Goal: Navigation & Orientation: Find specific page/section

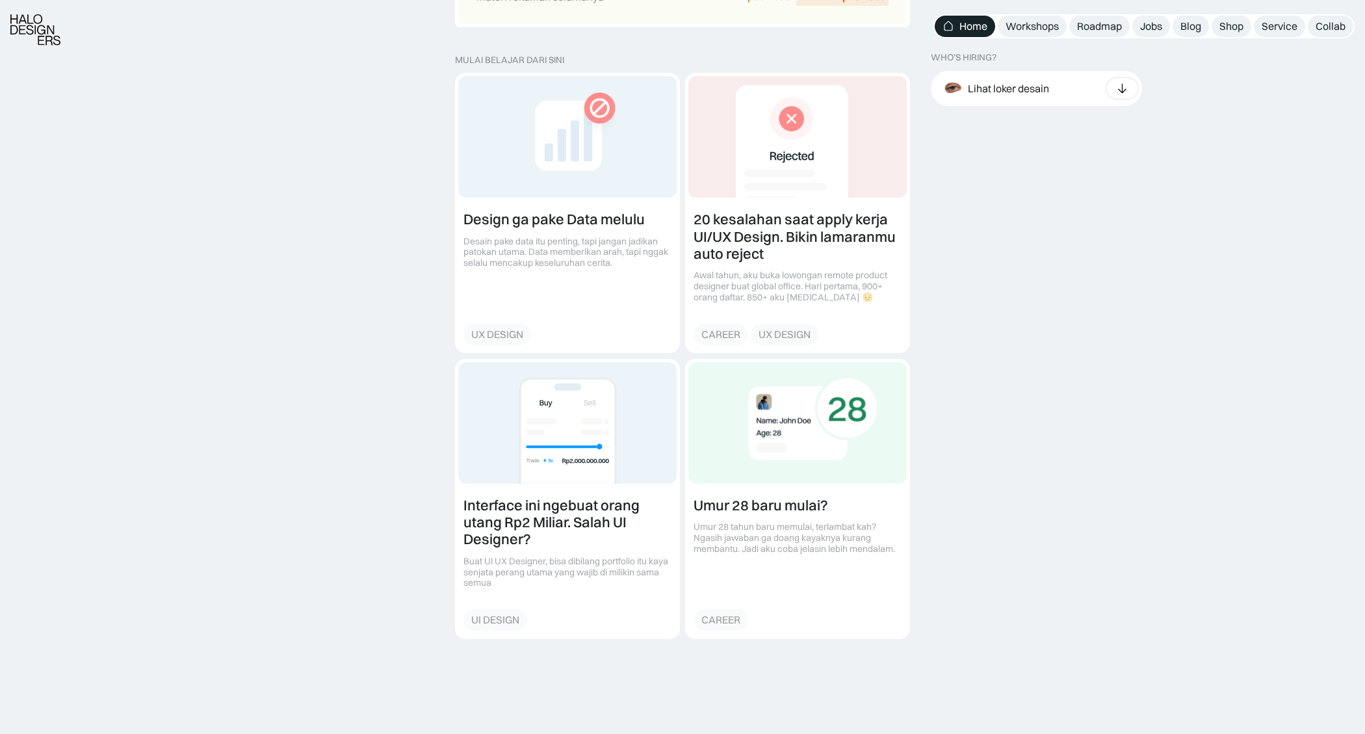
scroll to position [1749, 0]
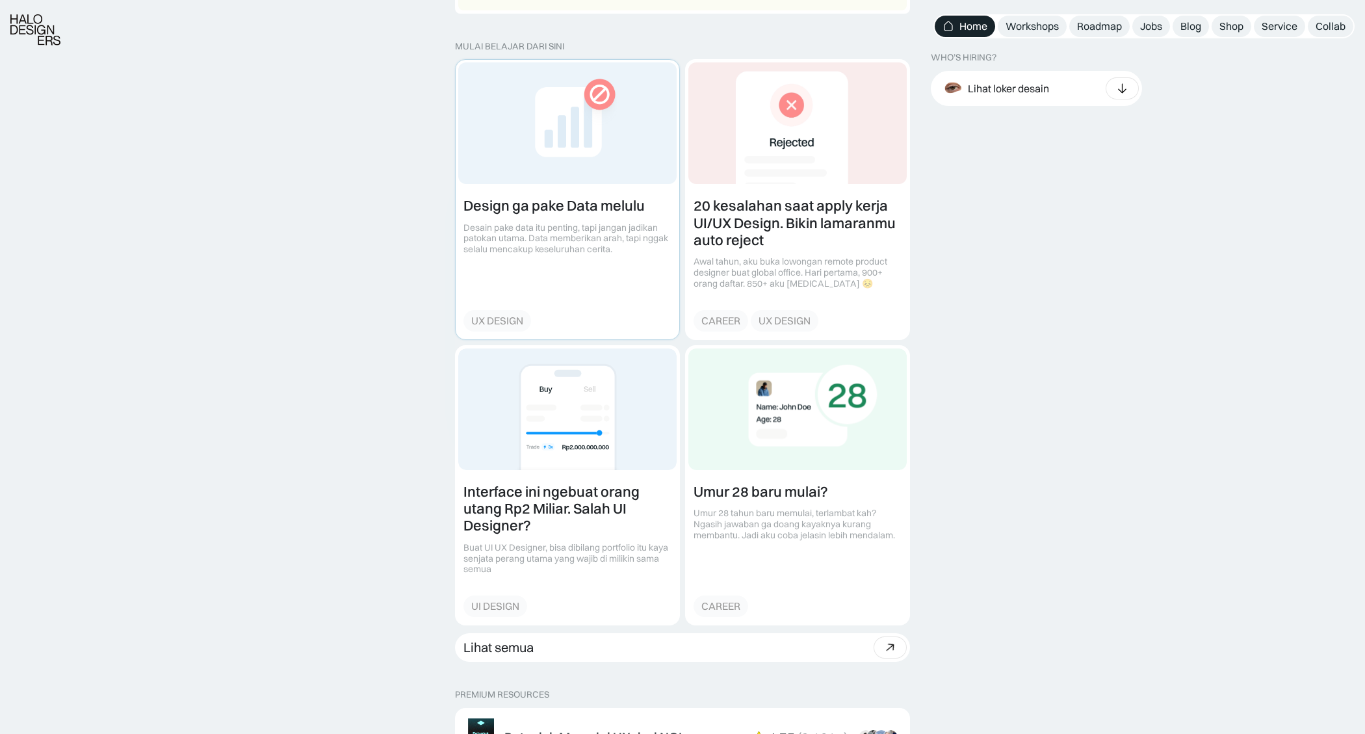
click at [579, 199] on link at bounding box center [568, 199] width 224 height 279
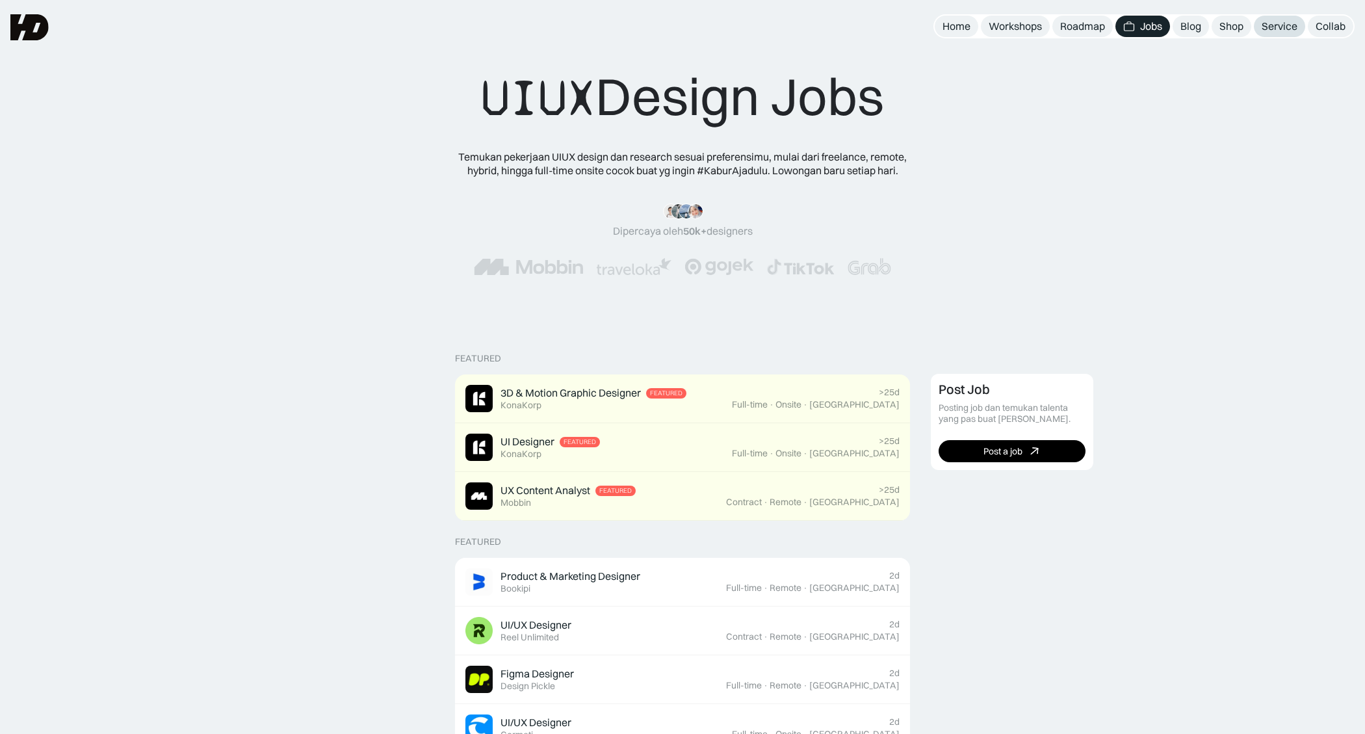
click at [1264, 25] on div "Service" at bounding box center [1279, 26] width 36 height 14
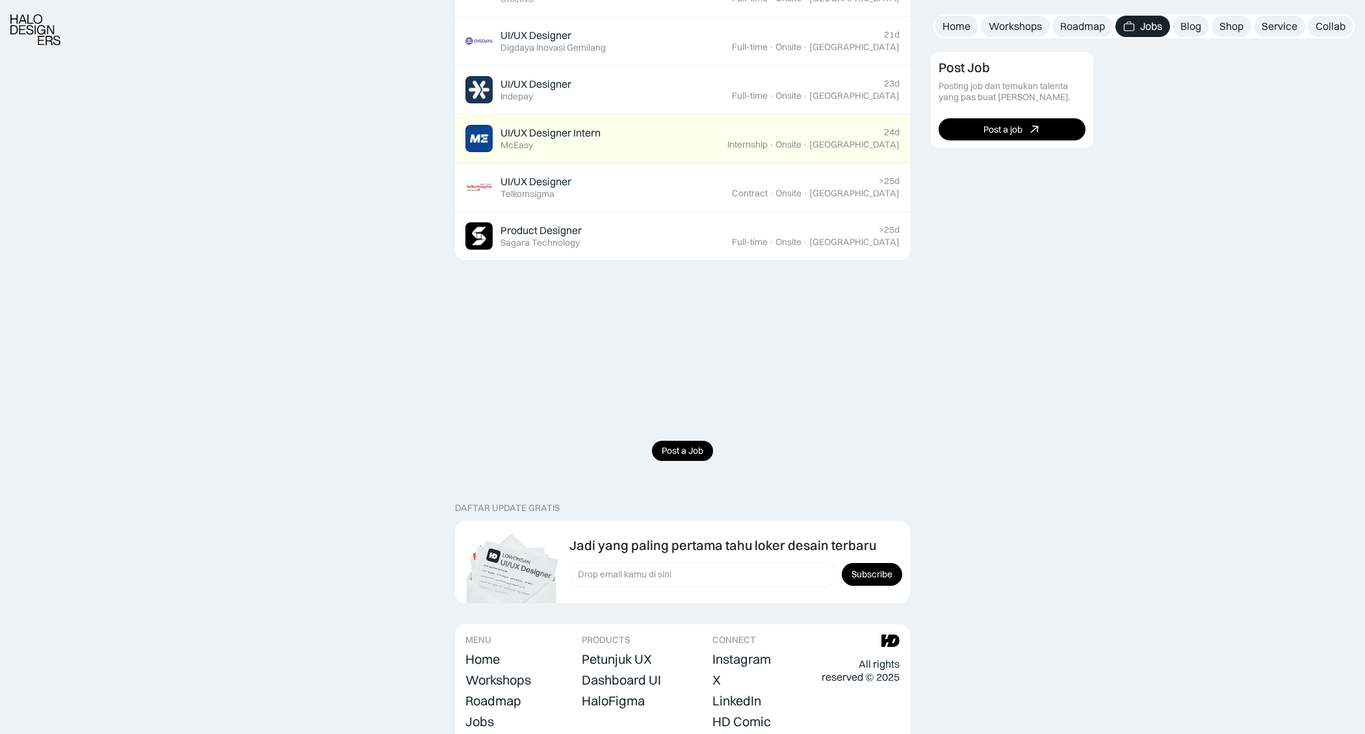
scroll to position [1087, 0]
